Goal: Entertainment & Leisure: Consume media (video, audio)

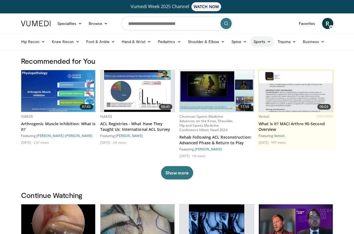
click at [251, 38] on link "Sports" at bounding box center [262, 41] width 24 height 11
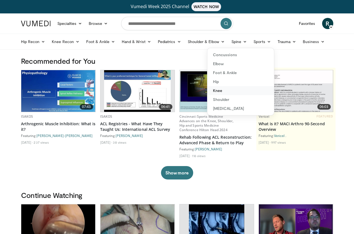
click at [220, 89] on link "Knee" at bounding box center [240, 90] width 67 height 9
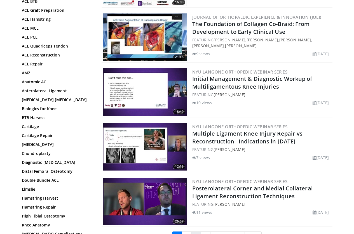
scroll to position [1315, 0]
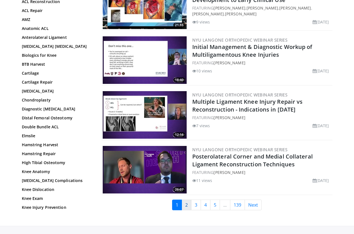
click at [190, 200] on link "2" at bounding box center [187, 205] width 10 height 11
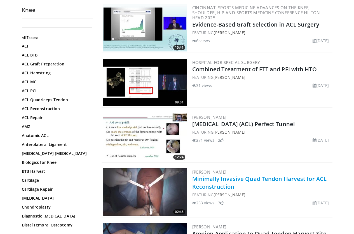
scroll to position [1203, 0]
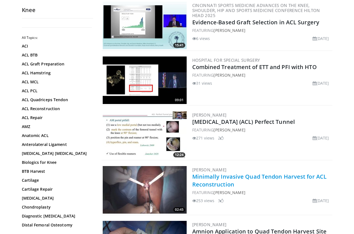
click at [271, 173] on link "Minimally Invasive Quad Tendon Harvest for ACL Reconstruction" at bounding box center [259, 180] width 135 height 15
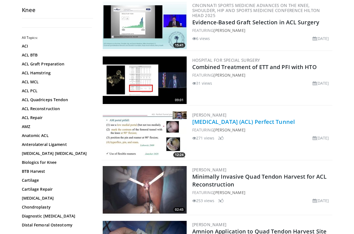
click at [221, 118] on link "[MEDICAL_DATA] (ACL) Perfect Tunnel" at bounding box center [243, 122] width 103 height 8
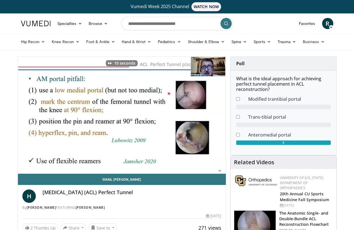
scroll to position [0, 1]
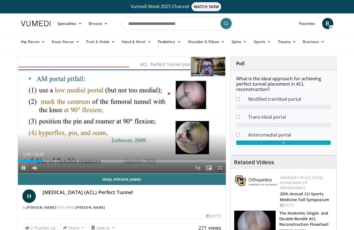
click at [18, 173] on span "Video Player" at bounding box center [23, 167] width 11 height 11
click at [18, 162] on button "Play" at bounding box center [23, 167] width 11 height 11
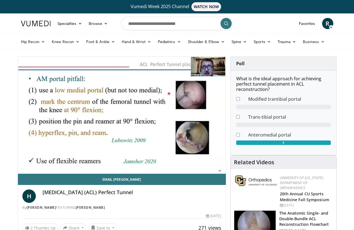
click at [18, 162] on button "Pause" at bounding box center [23, 167] width 11 height 11
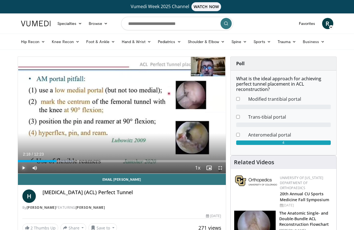
click at [18, 162] on button "Play" at bounding box center [23, 167] width 11 height 11
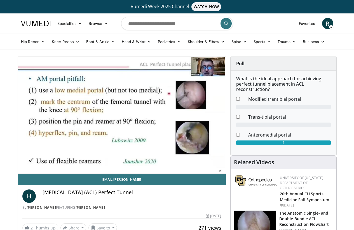
click at [18, 162] on button "Pause" at bounding box center [23, 167] width 11 height 11
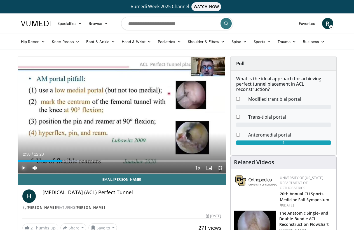
click at [18, 162] on button "Play" at bounding box center [23, 167] width 11 height 11
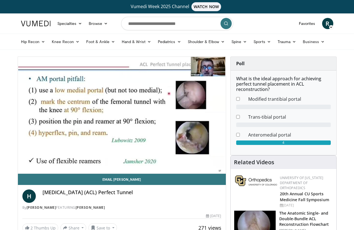
click at [18, 162] on button "Pause" at bounding box center [23, 167] width 11 height 11
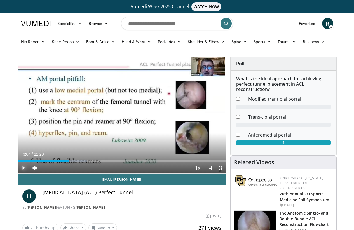
click at [18, 162] on button "Play" at bounding box center [23, 167] width 11 height 11
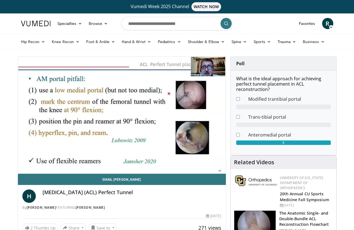
scroll to position [0, 0]
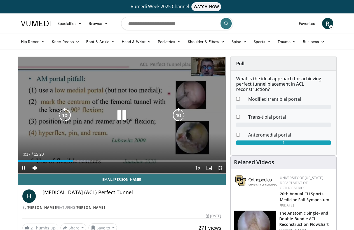
click at [57, 119] on icon "Video Player" at bounding box center [65, 115] width 16 height 16
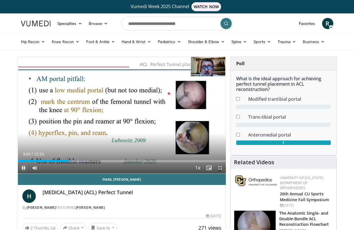
click at [18, 173] on span "Video Player" at bounding box center [23, 167] width 11 height 11
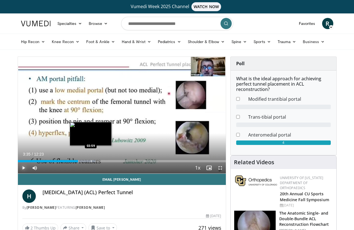
click at [76, 162] on div "Loaded : 37.33% 03:35 03:59" at bounding box center [122, 161] width 208 height 2
click at [100, 162] on div "Progress Bar" at bounding box center [100, 161] width 1 height 2
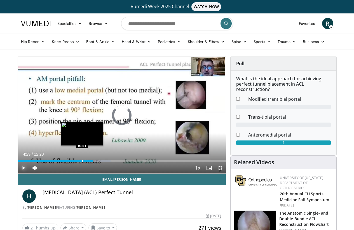
click at [82, 162] on div "Progress Bar" at bounding box center [82, 161] width 1 height 2
click at [88, 162] on div "Progress Bar" at bounding box center [88, 161] width 1 height 2
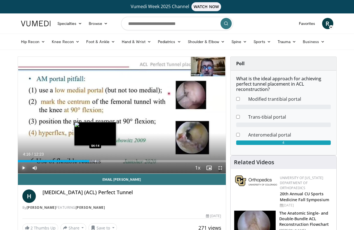
click at [95, 162] on div "Progress Bar" at bounding box center [95, 161] width 1 height 2
click at [92, 162] on div "Progress Bar" at bounding box center [92, 161] width 1 height 2
click at [84, 162] on div "Progress Bar" at bounding box center [84, 161] width 1 height 2
click at [92, 162] on div "Progress Bar" at bounding box center [92, 161] width 1 height 2
click at [96, 162] on div "Progress Bar" at bounding box center [96, 161] width 1 height 2
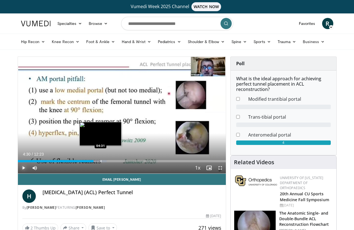
click at [101, 162] on div "Progress Bar" at bounding box center [101, 161] width 1 height 2
click at [102, 162] on div "Progress Bar" at bounding box center [102, 161] width 1 height 2
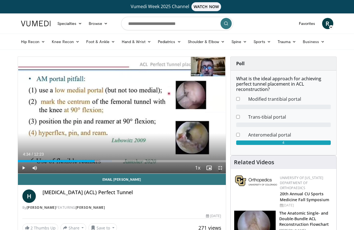
click at [222, 173] on span "Video Player" at bounding box center [220, 167] width 11 height 11
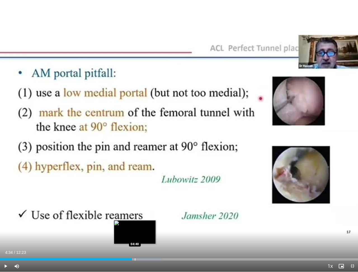
click at [135, 234] on div "Progress Bar" at bounding box center [135, 259] width 1 height 2
click at [142, 234] on div "Progress Bar" at bounding box center [142, 259] width 1 height 2
click at [149, 234] on div "Progress Bar" at bounding box center [149, 259] width 1 height 2
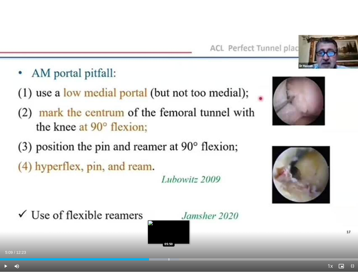
click at [169, 234] on div "Progress Bar" at bounding box center [169, 259] width 1 height 2
click at [160, 234] on div "Progress Bar" at bounding box center [160, 259] width 1 height 2
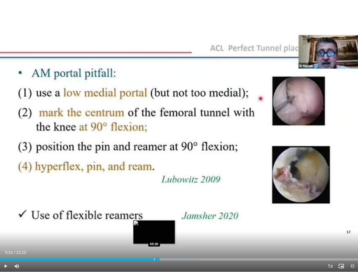
click at [154, 234] on div "Progress Bar" at bounding box center [154, 259] width 1 height 2
click at [149, 234] on div "Progress Bar" at bounding box center [149, 259] width 1 height 2
click at [153, 234] on div "Progress Bar" at bounding box center [153, 259] width 1 height 2
click at [161, 234] on div "Progress Bar" at bounding box center [161, 259] width 1 height 2
click at [164, 234] on div "Progress Bar" at bounding box center [164, 259] width 1 height 2
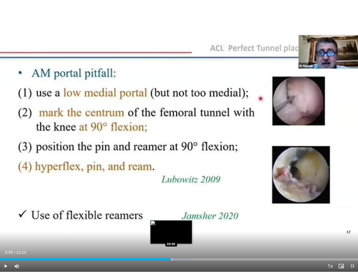
click at [171, 234] on div "Progress Bar" at bounding box center [171, 259] width 1 height 2
click at [176, 234] on div "Progress Bar" at bounding box center [175, 259] width 1 height 2
click at [172, 234] on div "Progress Bar" at bounding box center [172, 259] width 1 height 2
click at [177, 234] on div "Progress Bar" at bounding box center [184, 259] width 43 height 2
click at [182, 234] on div "Progress Bar" at bounding box center [182, 259] width 1 height 2
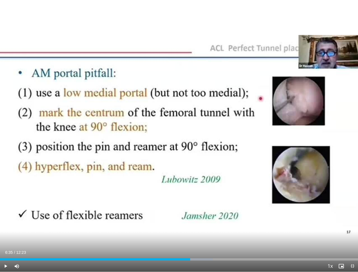
click at [190, 234] on div "Current Time 6:35 / Duration 12:23 Play Skip Backward Skip Forward Mute 100% Lo…" at bounding box center [179, 265] width 358 height 11
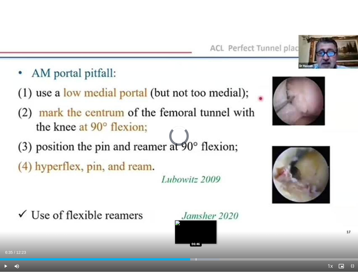
click at [196, 234] on div "Progress Bar" at bounding box center [196, 259] width 1 height 2
click at [199, 234] on div "Progress Bar" at bounding box center [199, 259] width 1 height 2
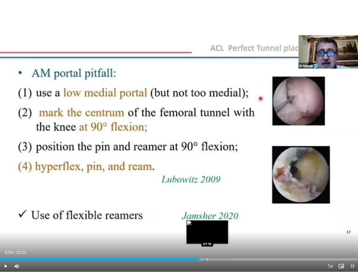
click at [207, 234] on div "Progress Bar" at bounding box center [207, 259] width 1 height 2
click at [219, 234] on div "Progress Bar" at bounding box center [215, 259] width 44 height 2
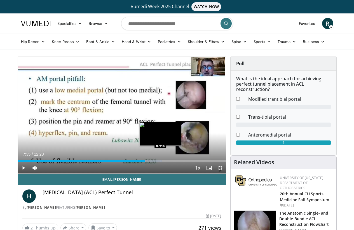
click at [161, 162] on div "Progress Bar" at bounding box center [161, 161] width 1 height 2
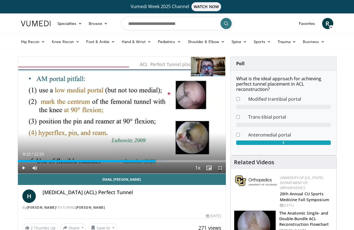
click at [168, 162] on div "Progress Bar" at bounding box center [168, 161] width 1 height 2
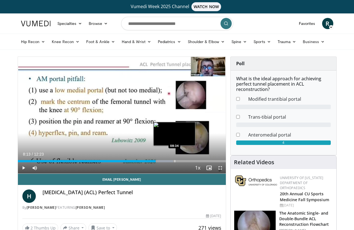
click at [175, 162] on div "Progress Bar" at bounding box center [175, 161] width 1 height 2
click at [170, 162] on div "Progress Bar" at bounding box center [170, 161] width 1 height 2
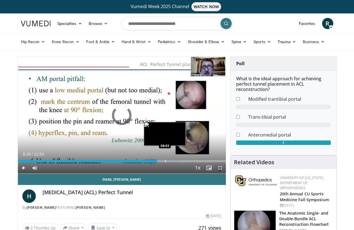
click at [165, 162] on div "Progress Bar" at bounding box center [165, 161] width 1 height 2
click at [145, 162] on div "08:02" at bounding box center [85, 161] width 135 height 2
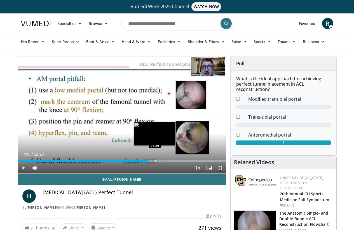
click at [155, 162] on div "Progress Bar" at bounding box center [155, 161] width 1 height 2
click at [161, 162] on div "Progress Bar" at bounding box center [161, 161] width 1 height 2
click at [153, 162] on div "Loaded : 69.34% 07:48 08:02" at bounding box center [122, 159] width 208 height 5
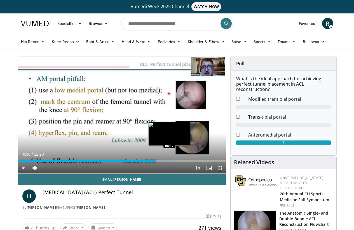
click at [170, 162] on div "Progress Bar" at bounding box center [170, 161] width 1 height 2
click at [171, 162] on div "Progress Bar" at bounding box center [171, 161] width 1 height 2
click at [174, 162] on div "Progress Bar" at bounding box center [174, 161] width 1 height 2
click at [176, 162] on div "Progress Bar" at bounding box center [176, 161] width 1 height 2
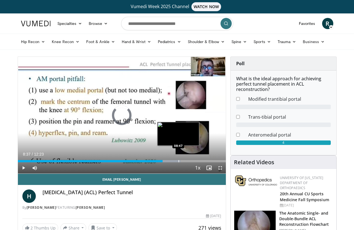
click at [179, 162] on div "Progress Bar" at bounding box center [179, 161] width 1 height 2
click at [182, 162] on div "Progress Bar" at bounding box center [182, 161] width 1 height 2
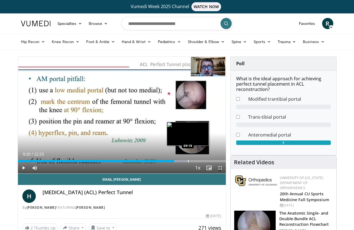
click at [175, 162] on div "Progress Bar" at bounding box center [173, 161] width 26 height 2
click at [191, 162] on div "Progress Bar" at bounding box center [191, 161] width 1 height 2
click at [180, 162] on div "Loaded : 85.08% 09:29 09:37" at bounding box center [122, 159] width 208 height 5
click at [198, 162] on div "Progress Bar" at bounding box center [198, 161] width 1 height 2
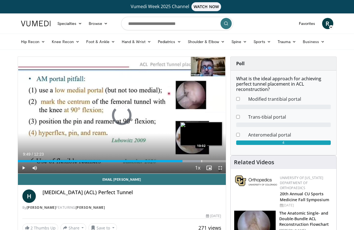
click at [201, 162] on div "Progress Bar" at bounding box center [201, 161] width 1 height 2
click at [207, 162] on div "Progress Bar" at bounding box center [207, 161] width 1 height 2
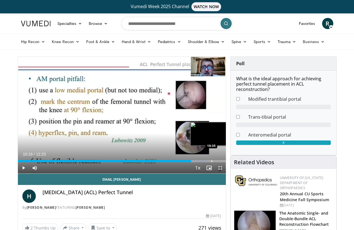
click at [212, 162] on div "Progress Bar" at bounding box center [212, 161] width 1 height 2
click at [215, 162] on div "Progress Bar" at bounding box center [215, 161] width 1 height 2
click at [220, 162] on div "Progress Bar" at bounding box center [220, 161] width 1 height 2
click at [227, 162] on div "Progress Bar" at bounding box center [227, 161] width 1 height 2
click at [230, 162] on div "Progress Bar" at bounding box center [230, 161] width 1 height 2
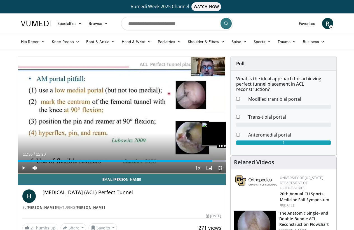
click at [234, 162] on div "Progress Bar" at bounding box center [234, 161] width 1 height 2
click at [237, 162] on div "Progress Bar" at bounding box center [237, 161] width 1 height 2
click at [241, 162] on div "Progress Bar" at bounding box center [241, 161] width 1 height 2
